Goal: Task Accomplishment & Management: Manage account settings

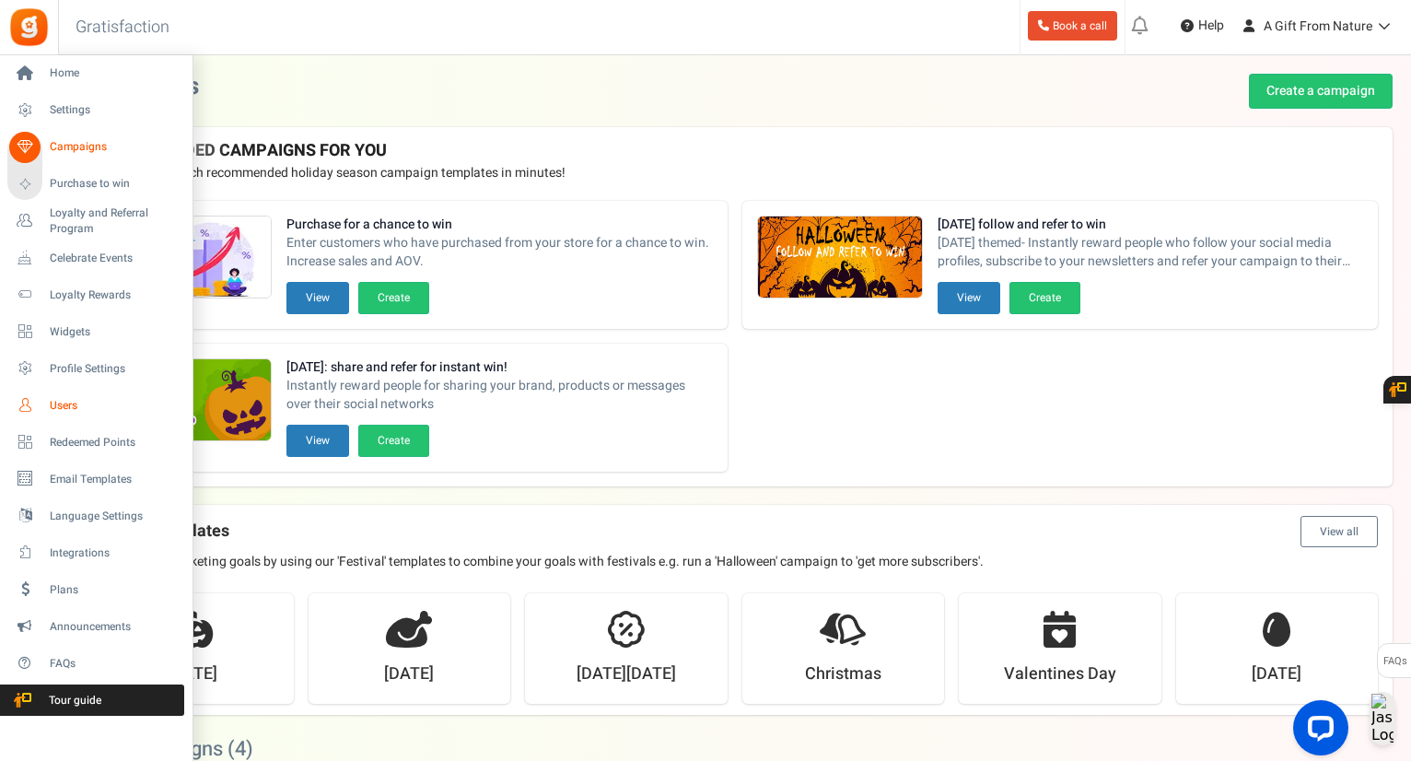
click at [68, 413] on span "Users" at bounding box center [114, 406] width 129 height 16
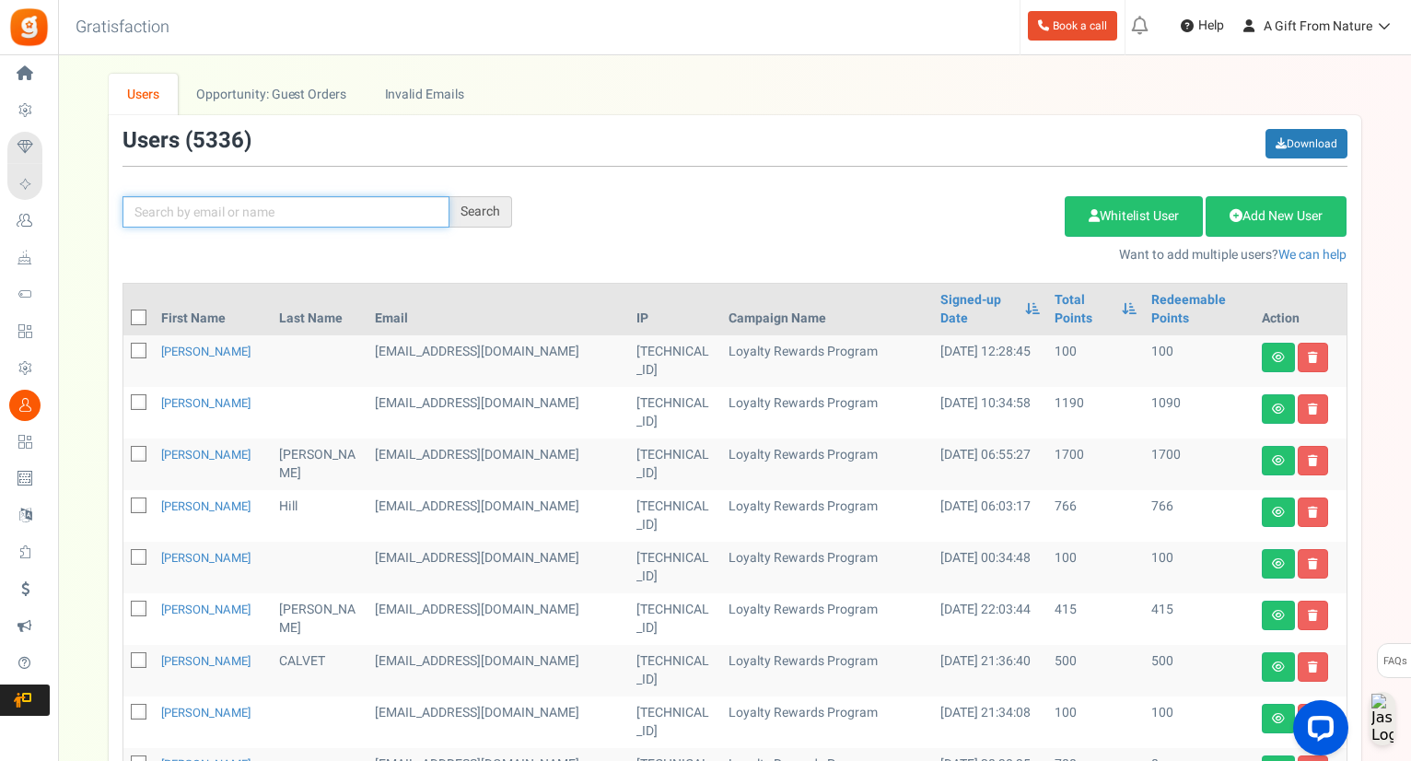
click at [213, 222] on input "text" at bounding box center [286, 211] width 327 height 31
paste input "[EMAIL_ADDRESS][DOMAIN_NAME]"
type input "[EMAIL_ADDRESS][DOMAIN_NAME]"
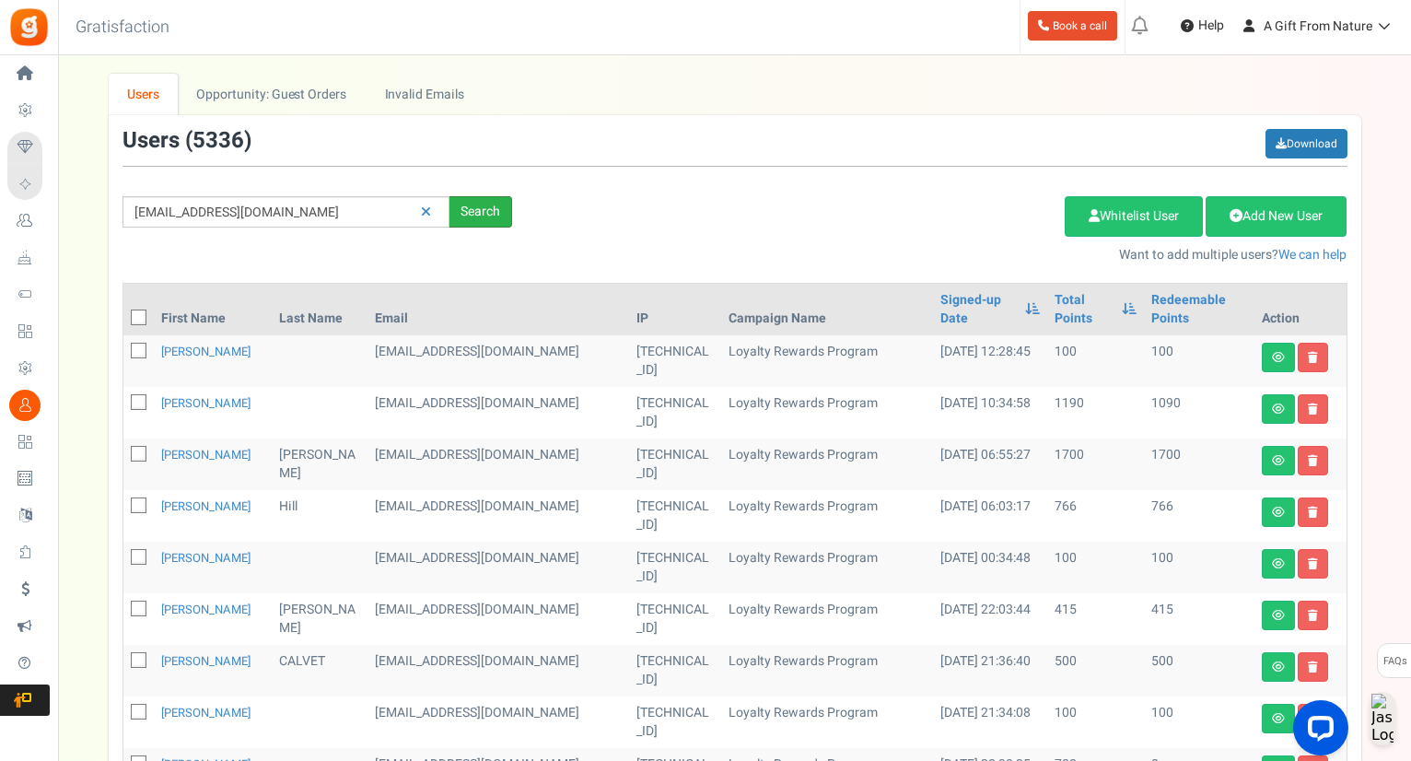
click at [492, 212] on div "Search" at bounding box center [481, 211] width 63 height 31
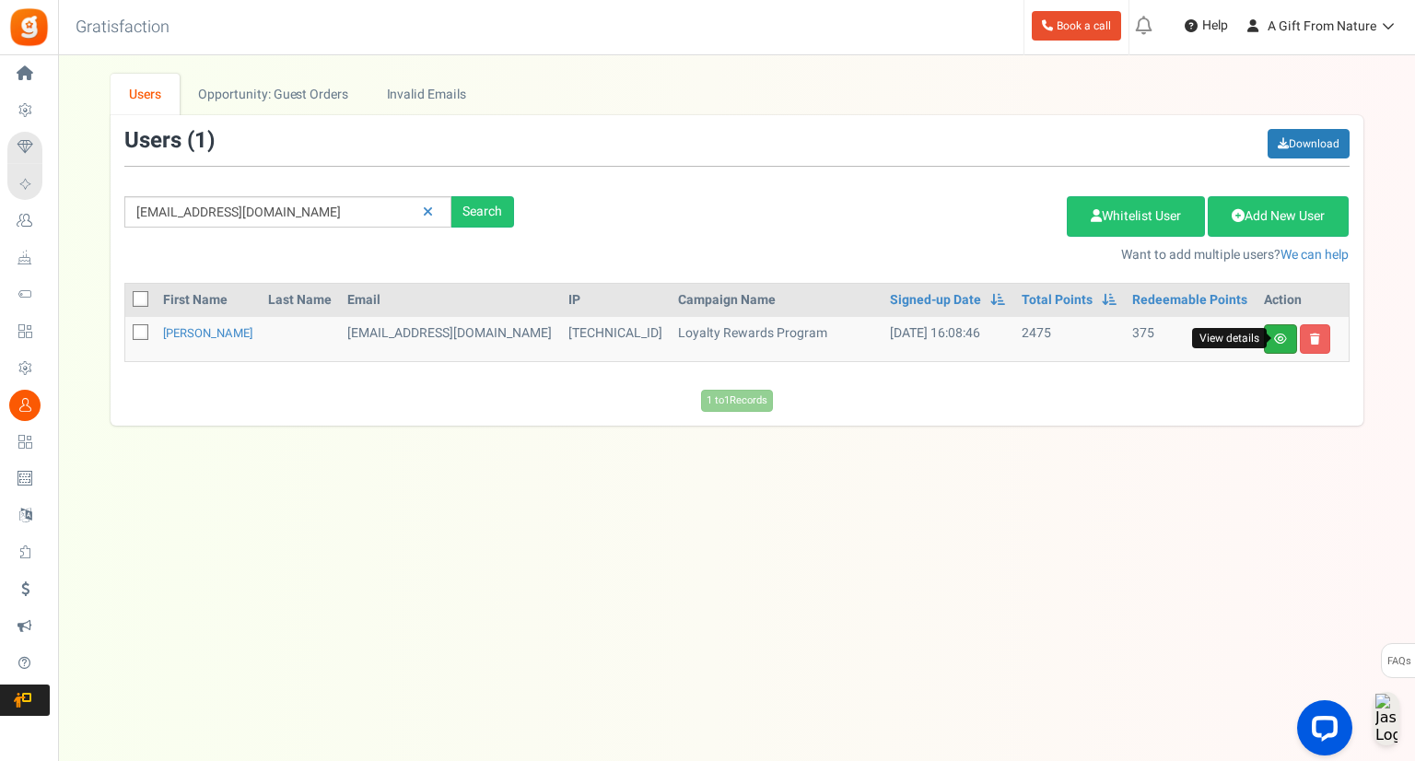
click at [1279, 334] on icon at bounding box center [1280, 339] width 13 height 11
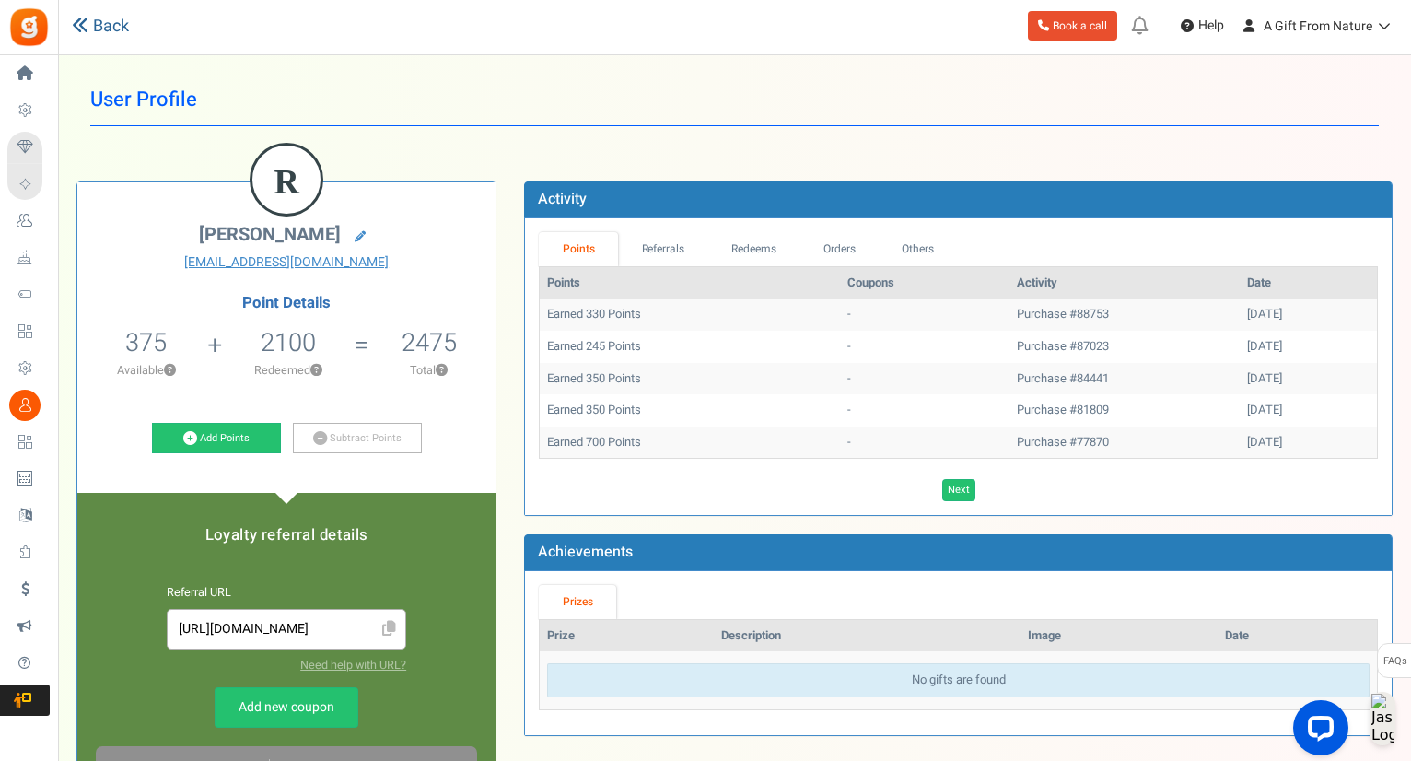
click at [110, 22] on link "Back" at bounding box center [100, 27] width 57 height 24
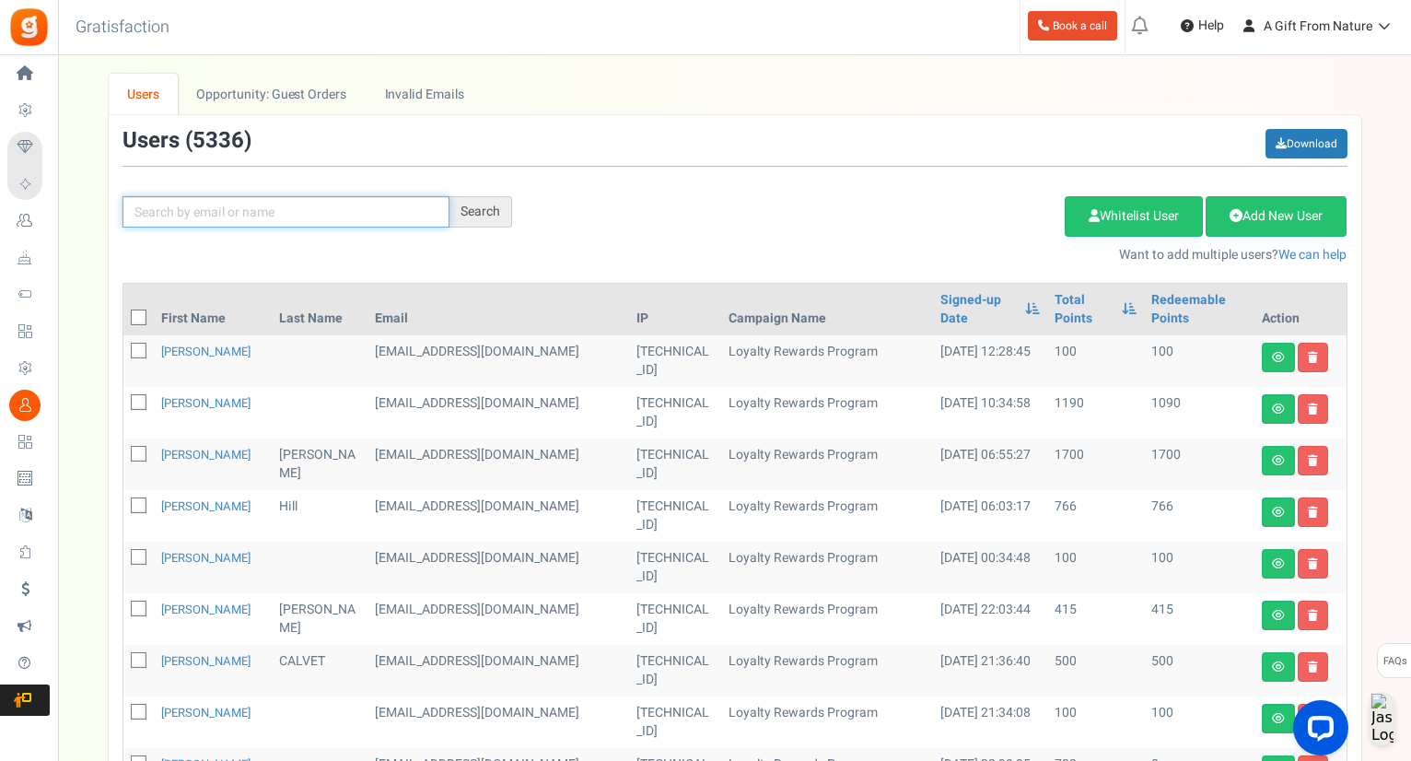
click at [285, 202] on input "text" at bounding box center [286, 211] width 327 height 31
paste input "[EMAIL_ADDRESS][DOMAIN_NAME]"
type input "[EMAIL_ADDRESS][DOMAIN_NAME]"
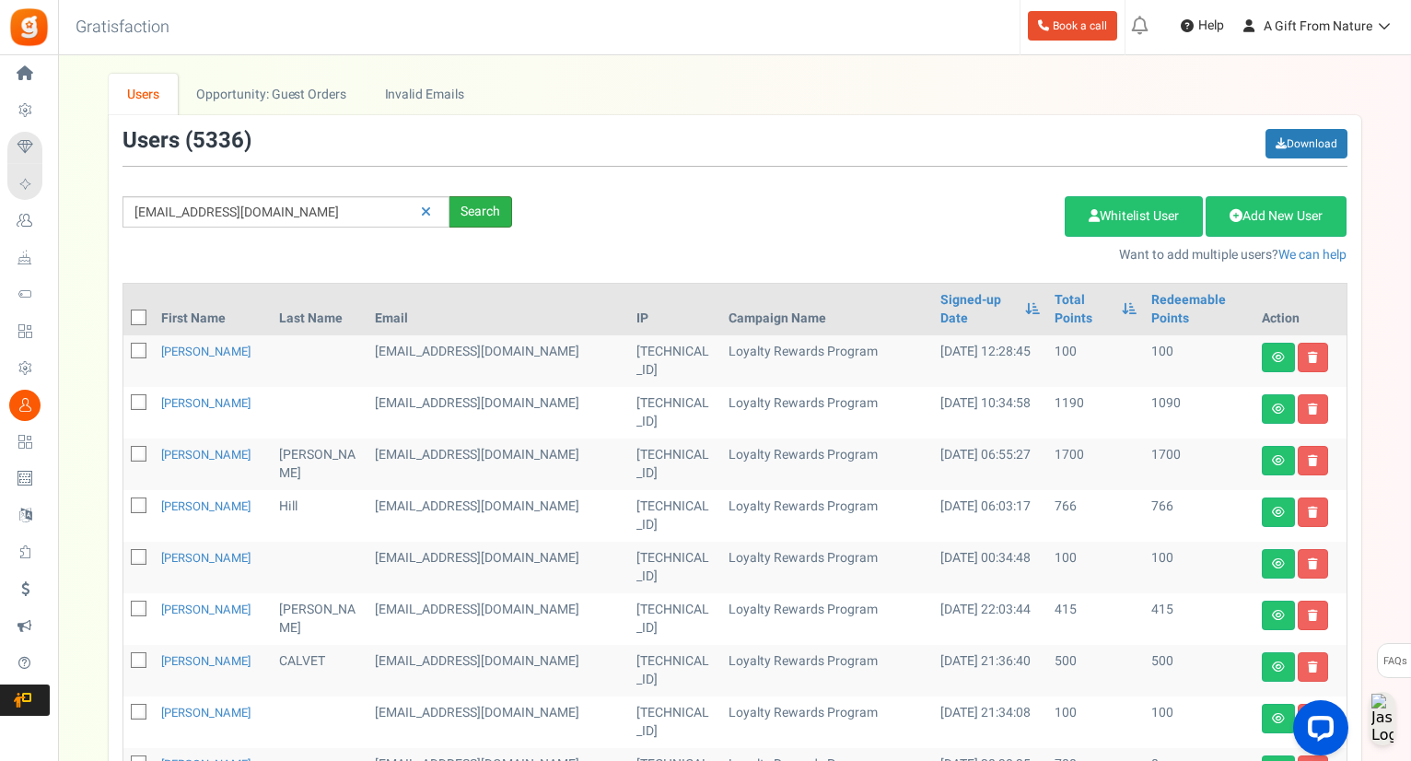
click at [503, 211] on div "Search" at bounding box center [481, 211] width 63 height 31
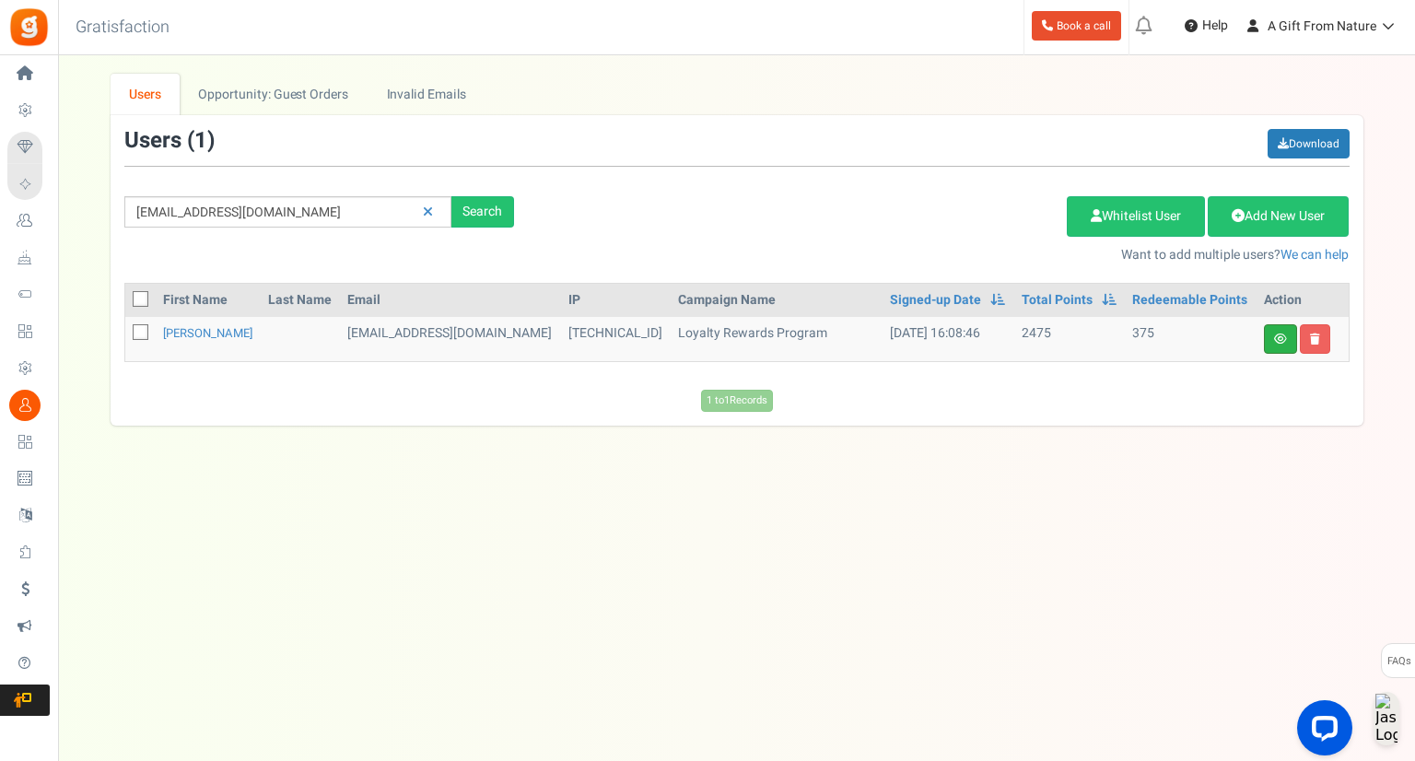
click at [1264, 333] on link at bounding box center [1280, 338] width 33 height 29
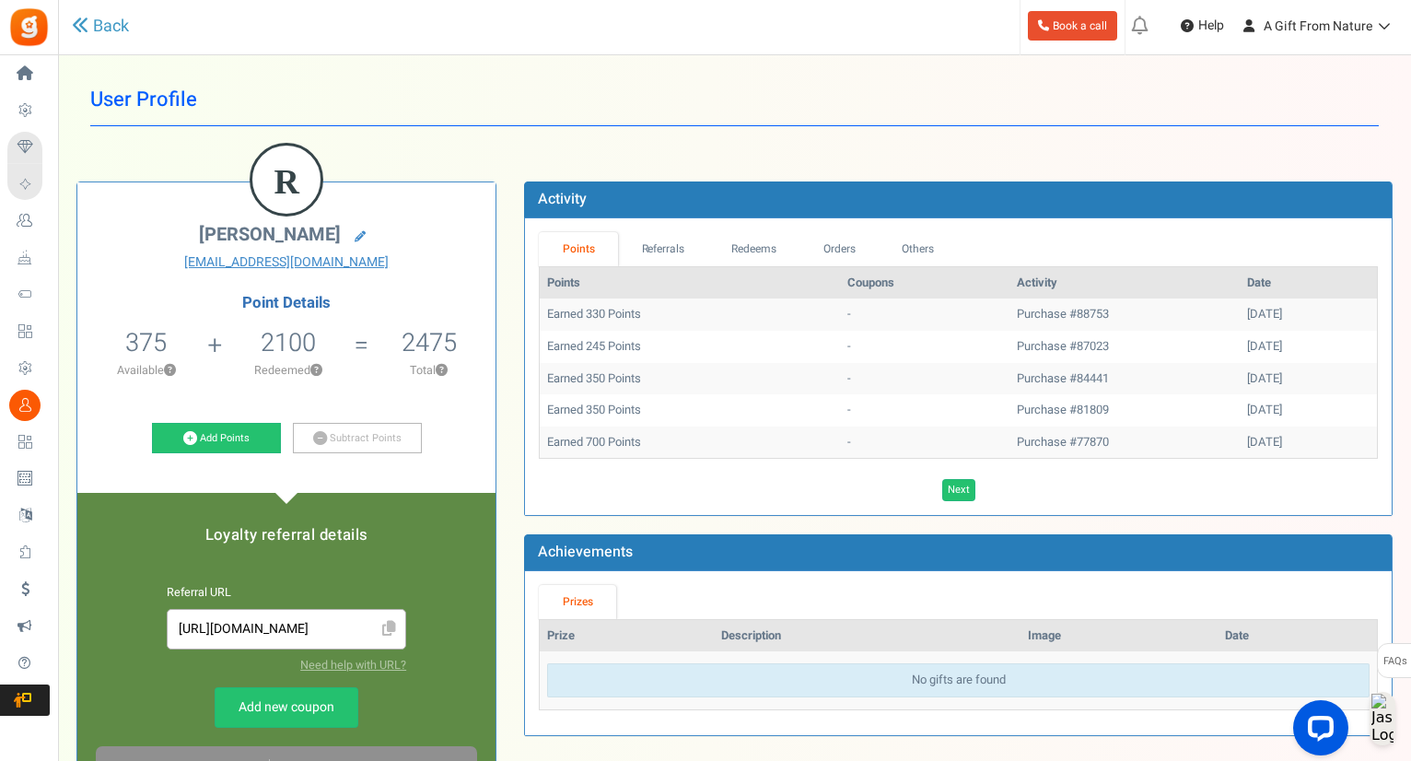
click at [708, 232] on li "Redeems" at bounding box center [754, 249] width 92 height 34
click at [718, 245] on link "Redeems" at bounding box center [754, 249] width 92 height 34
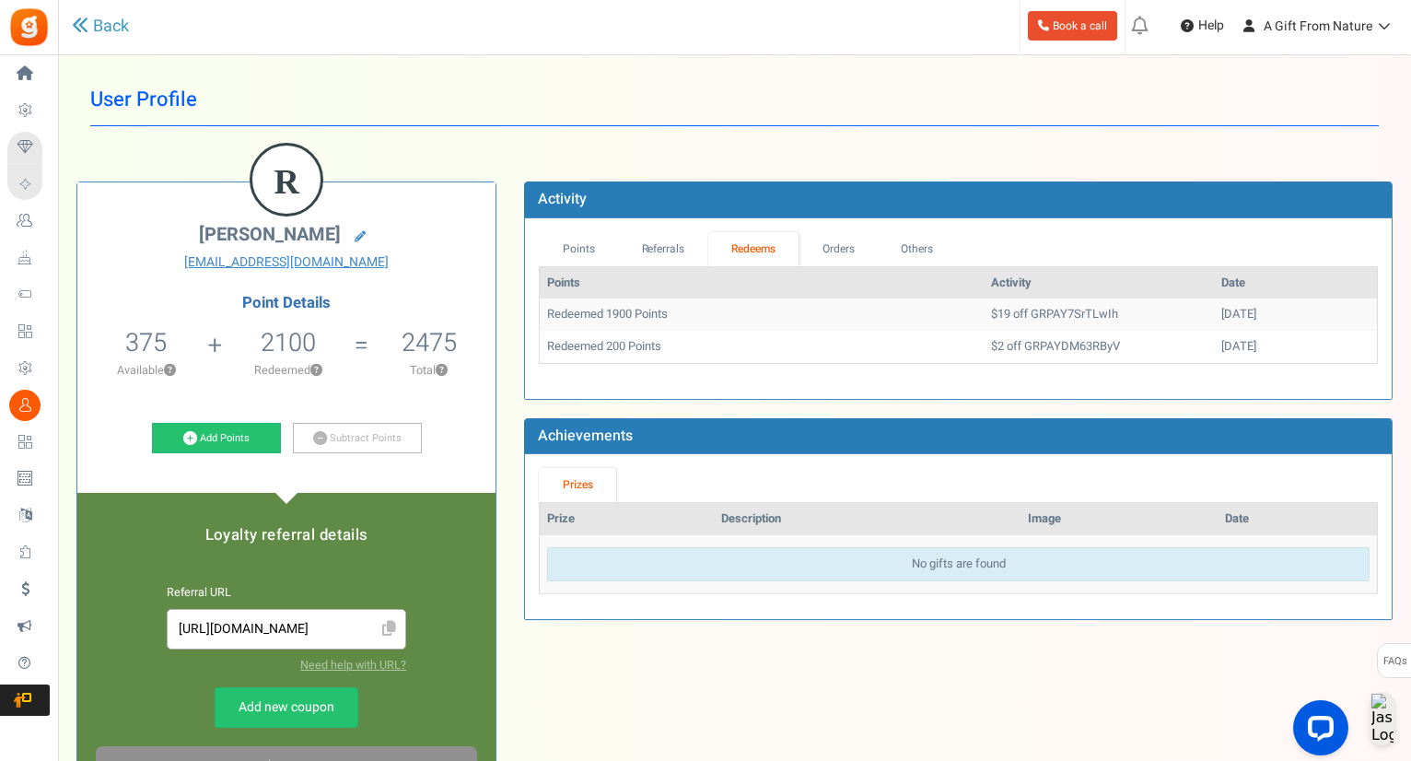
click at [675, 316] on td "Redeemed 1900 Points" at bounding box center [762, 314] width 444 height 32
click at [999, 304] on td "$19 off GRPAY7SrTLwIh" at bounding box center [1099, 314] width 230 height 32
click at [1046, 321] on td "$19 off GRPAY7SrTLwIh" at bounding box center [1099, 314] width 230 height 32
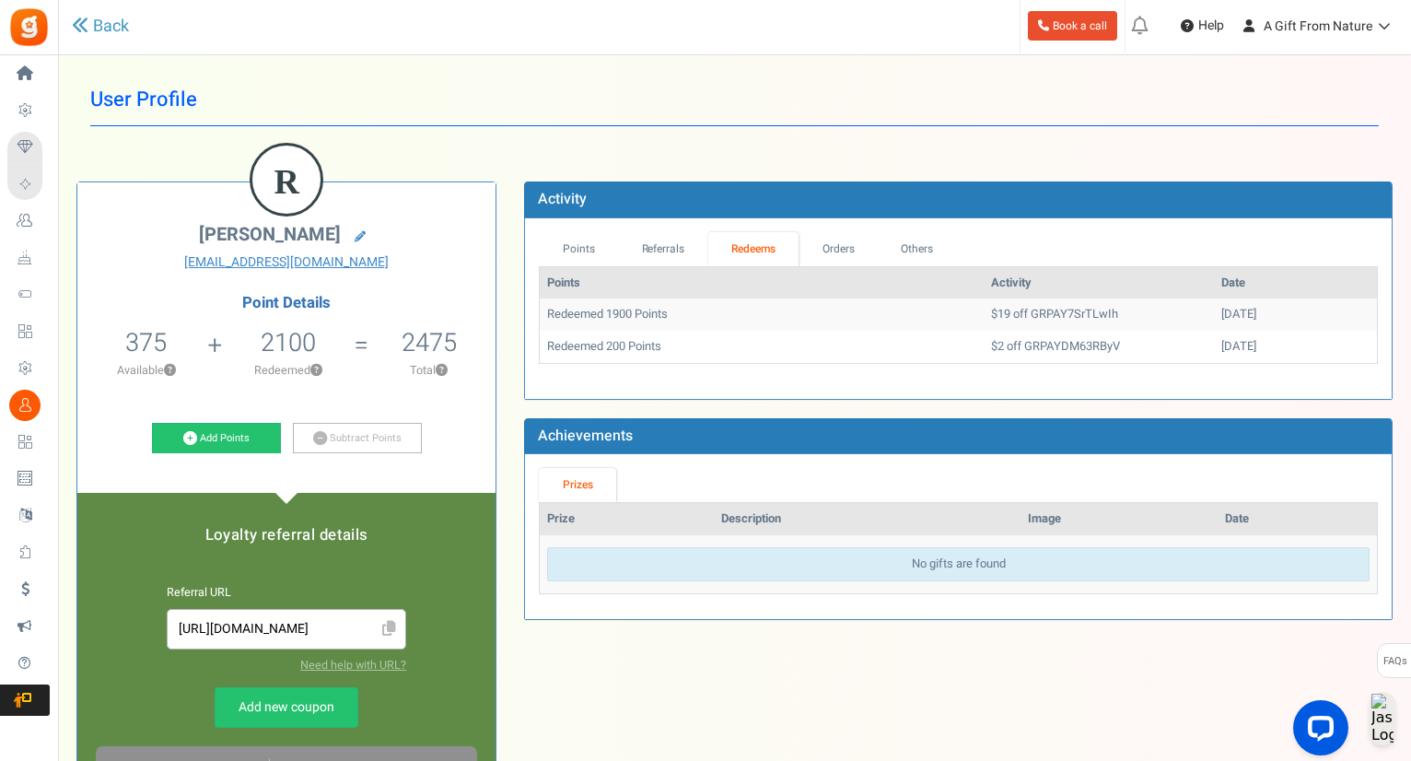
click at [1027, 314] on td "$19 off GRPAY7SrTLwIh" at bounding box center [1099, 314] width 230 height 32
click at [1028, 280] on th "Activity" at bounding box center [1099, 283] width 230 height 32
click at [984, 314] on td "$19 off GRPAY7SrTLwIh" at bounding box center [1099, 314] width 230 height 32
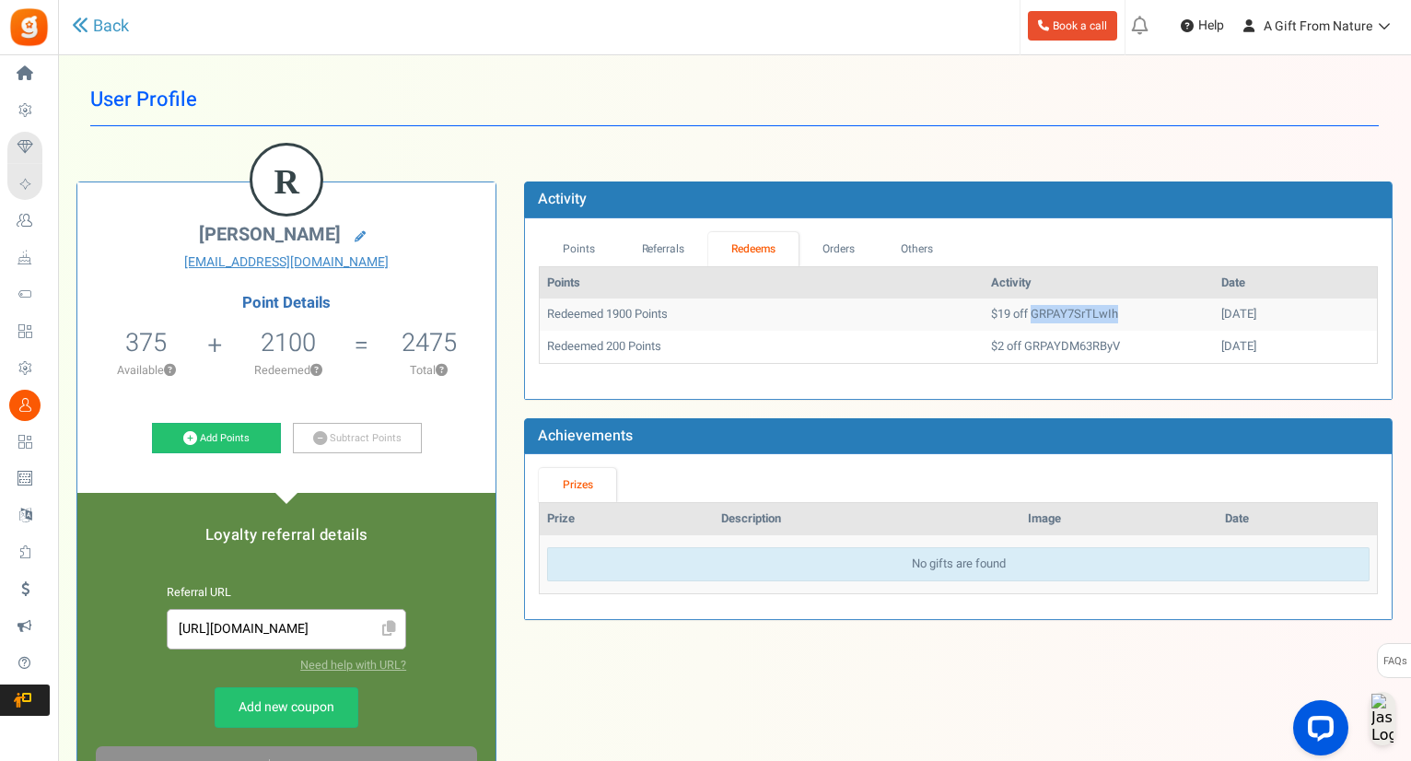
copy td "GRPAY7SrTLwIh"
